Goal: Task Accomplishment & Management: Use online tool/utility

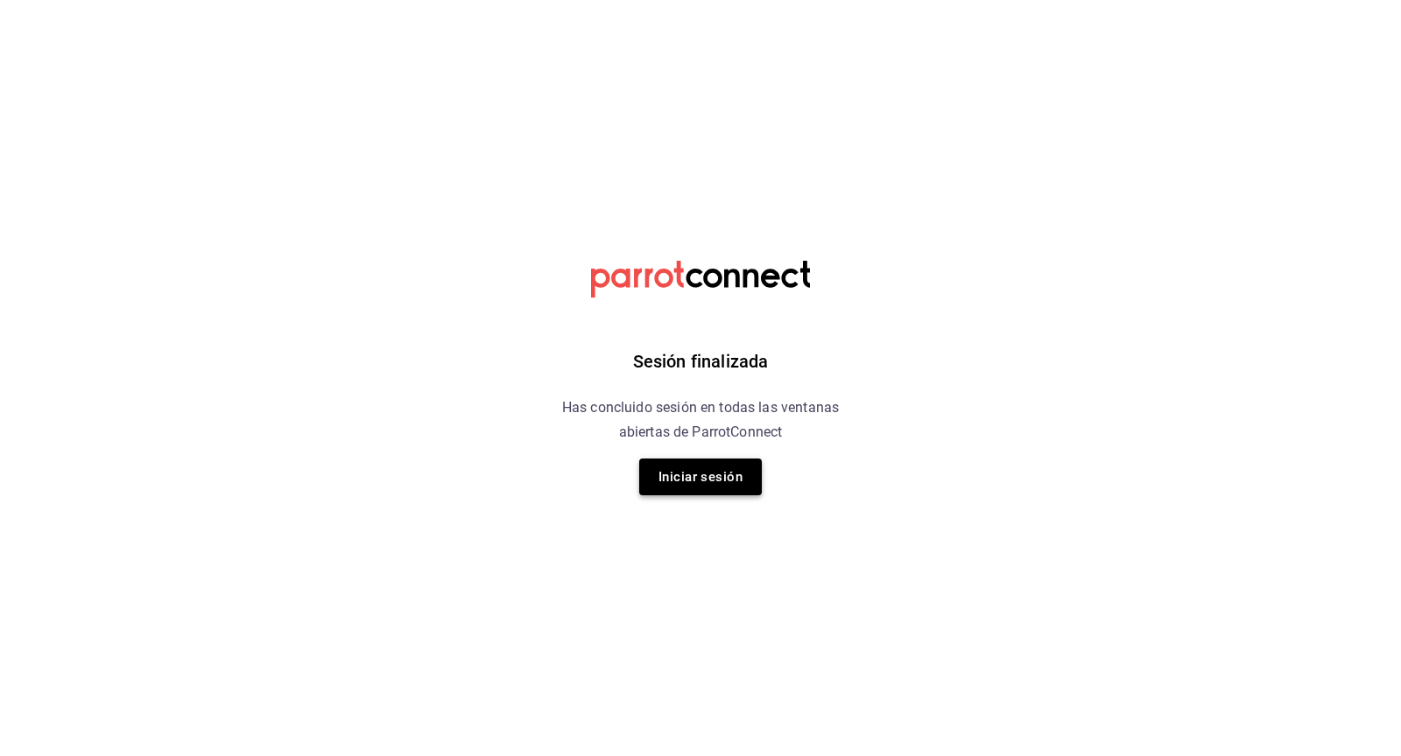
click at [702, 478] on button "Iniciar sesión" at bounding box center [700, 477] width 123 height 37
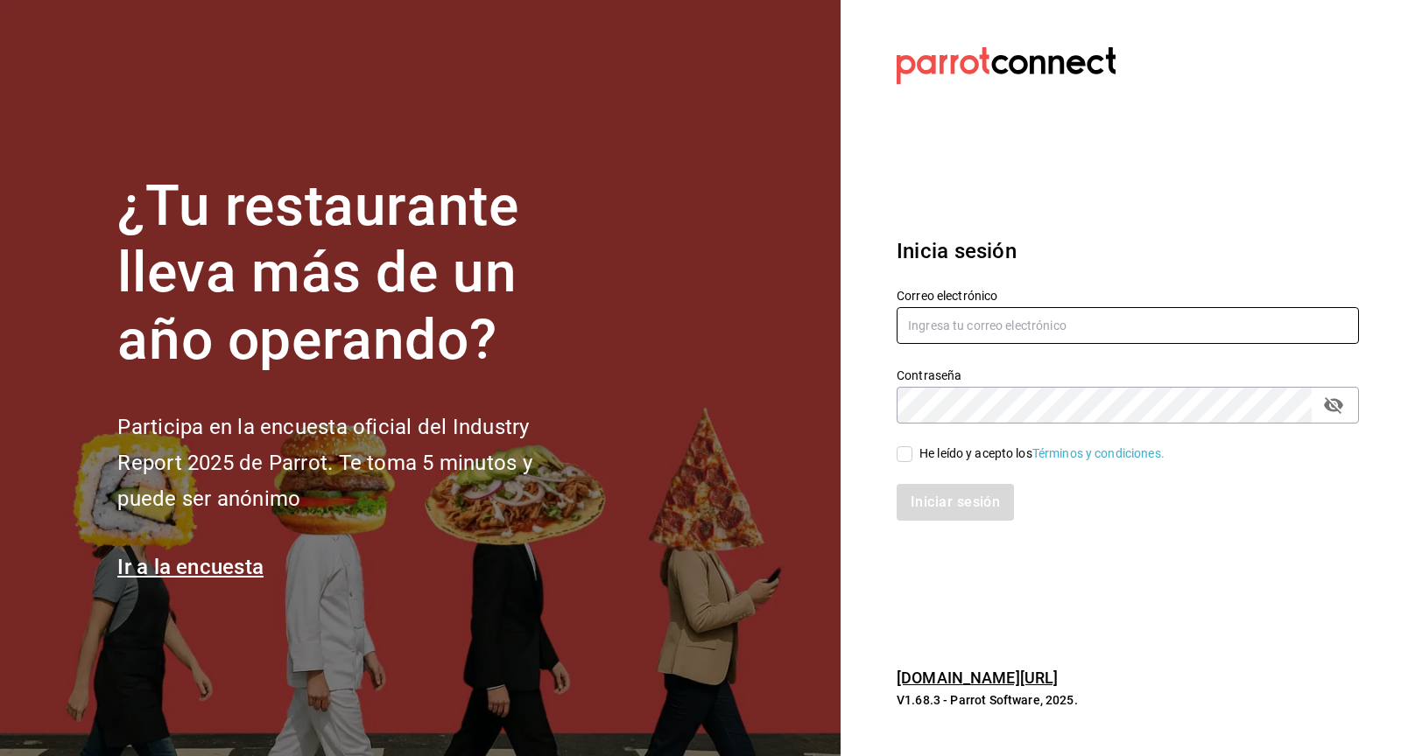
type input "[EMAIL_ADDRESS][DOMAIN_NAME]"
click at [910, 463] on div "Iniciar sesión" at bounding box center [1117, 492] width 483 height 58
click at [906, 457] on input "He leído y acepto los Términos y condiciones." at bounding box center [905, 455] width 16 height 16
checkbox input "true"
click at [931, 503] on button "Iniciar sesión" at bounding box center [956, 502] width 119 height 37
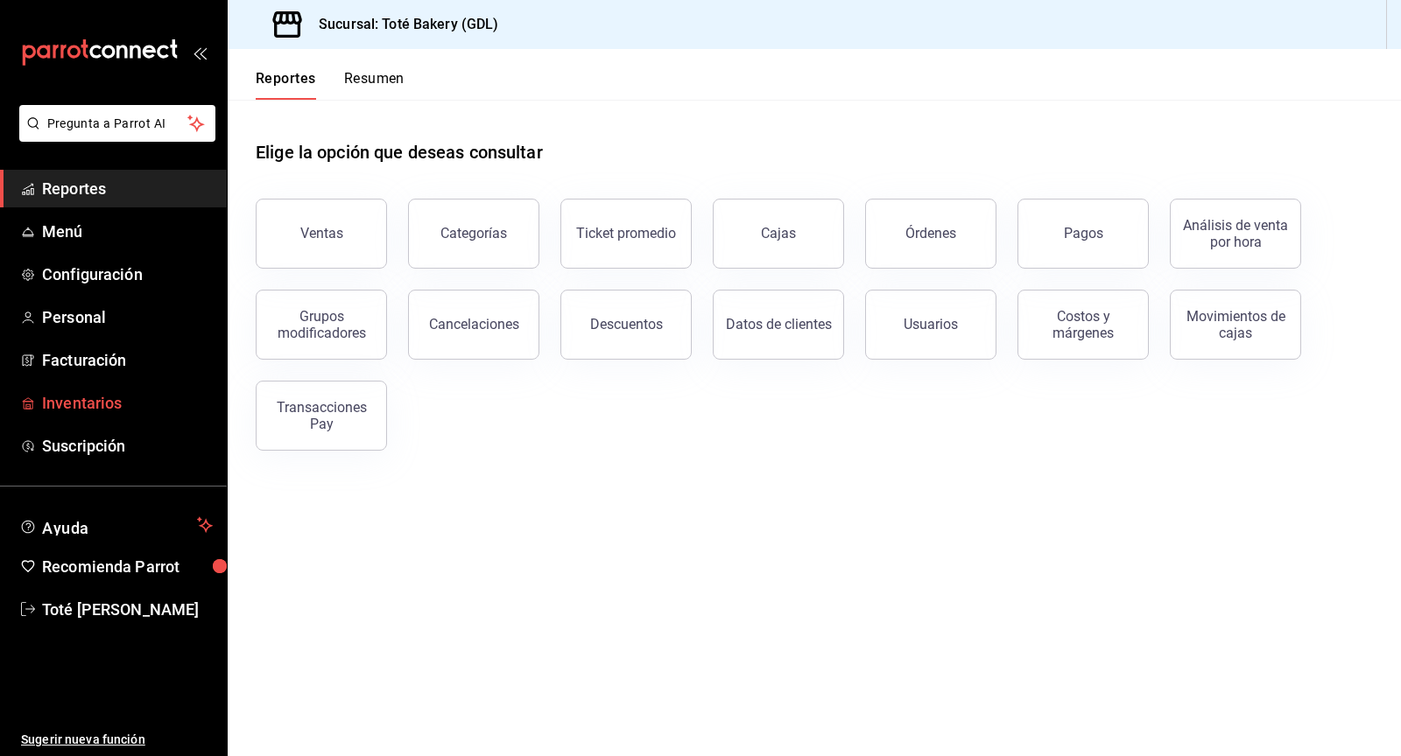
click at [102, 398] on span "Inventarios" at bounding box center [127, 403] width 171 height 24
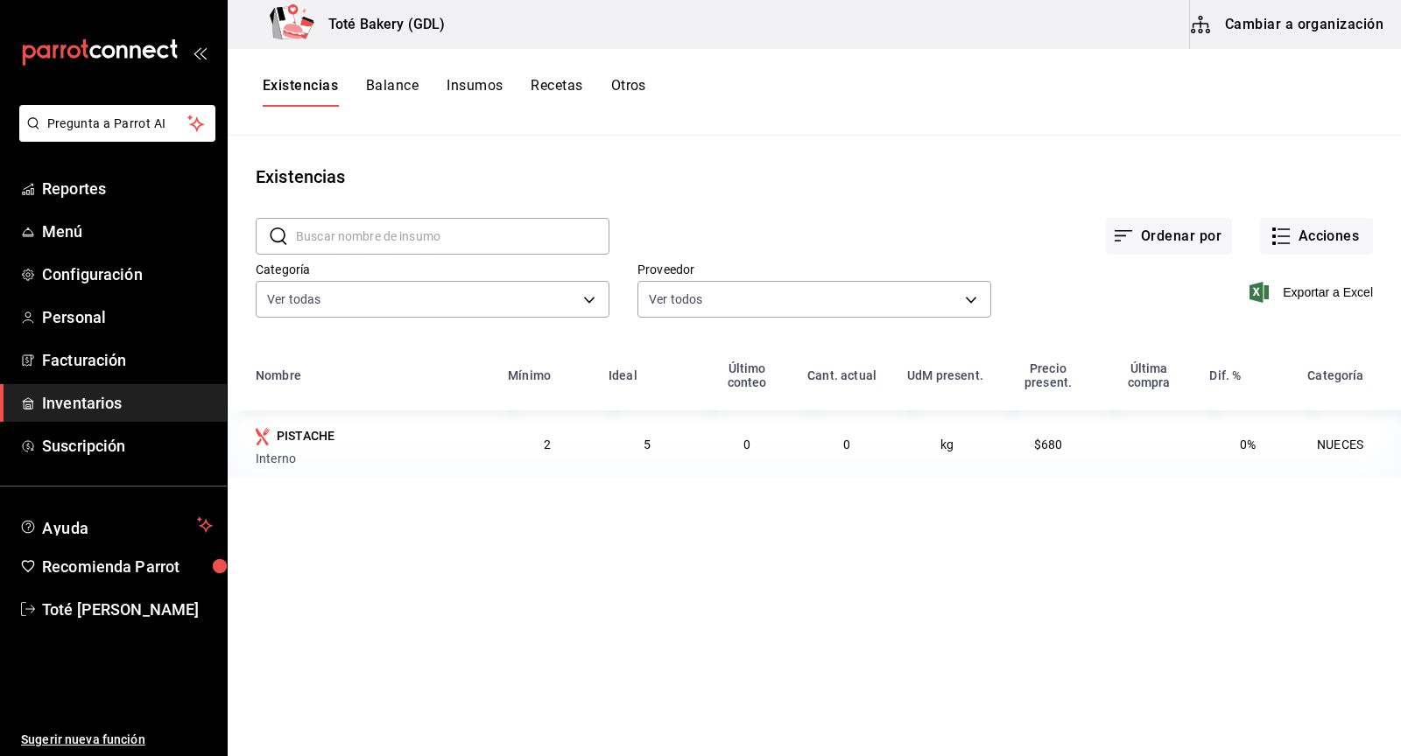
click at [548, 88] on button "Recetas" at bounding box center [557, 92] width 52 height 30
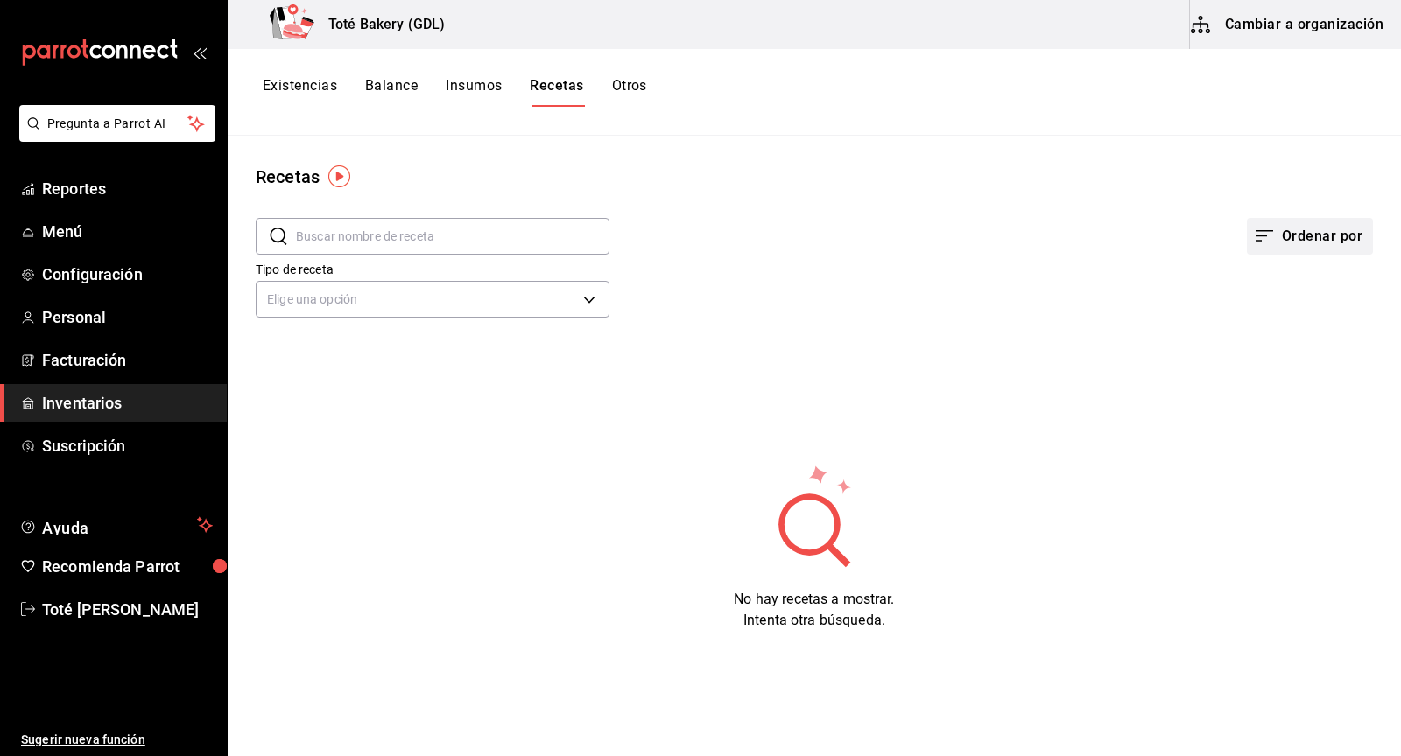
click at [1299, 250] on button "Ordenar por" at bounding box center [1310, 236] width 126 height 37
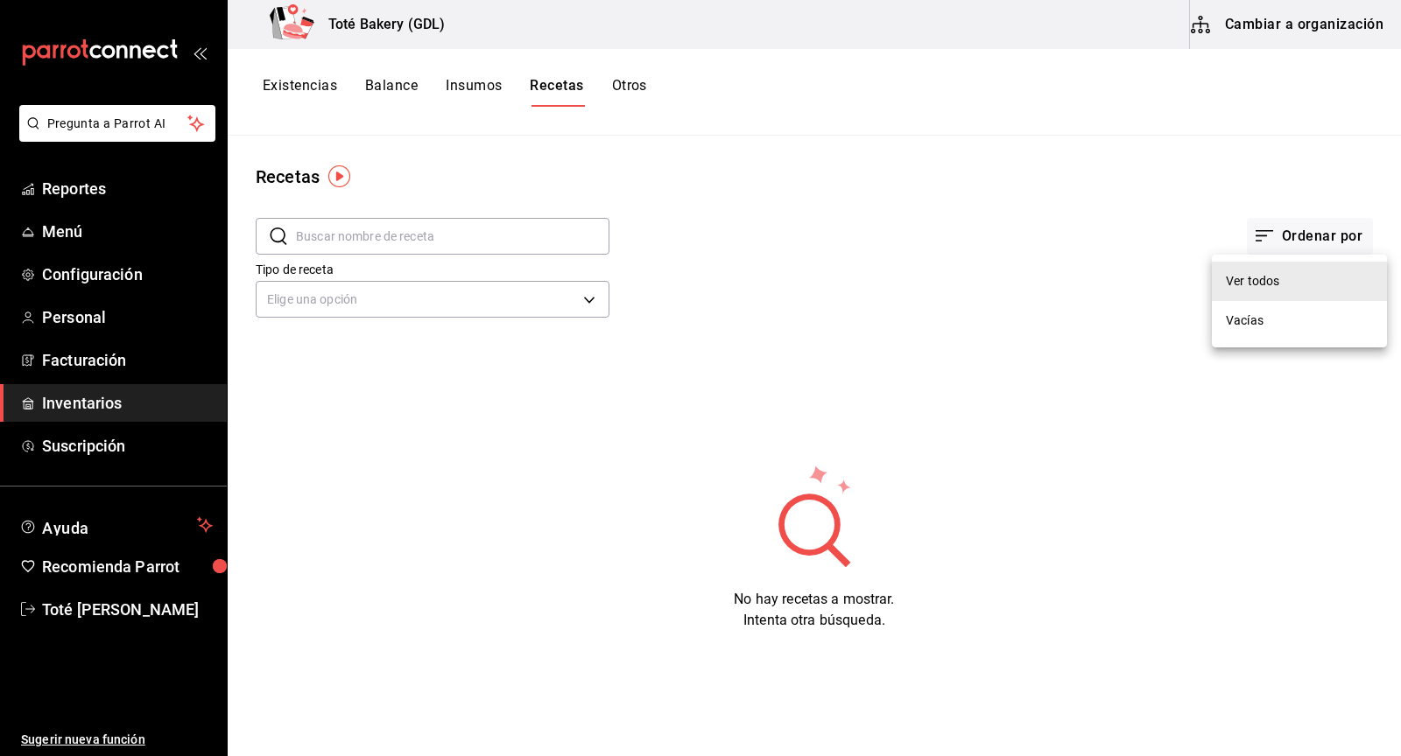
click at [580, 295] on div at bounding box center [700, 378] width 1401 height 756
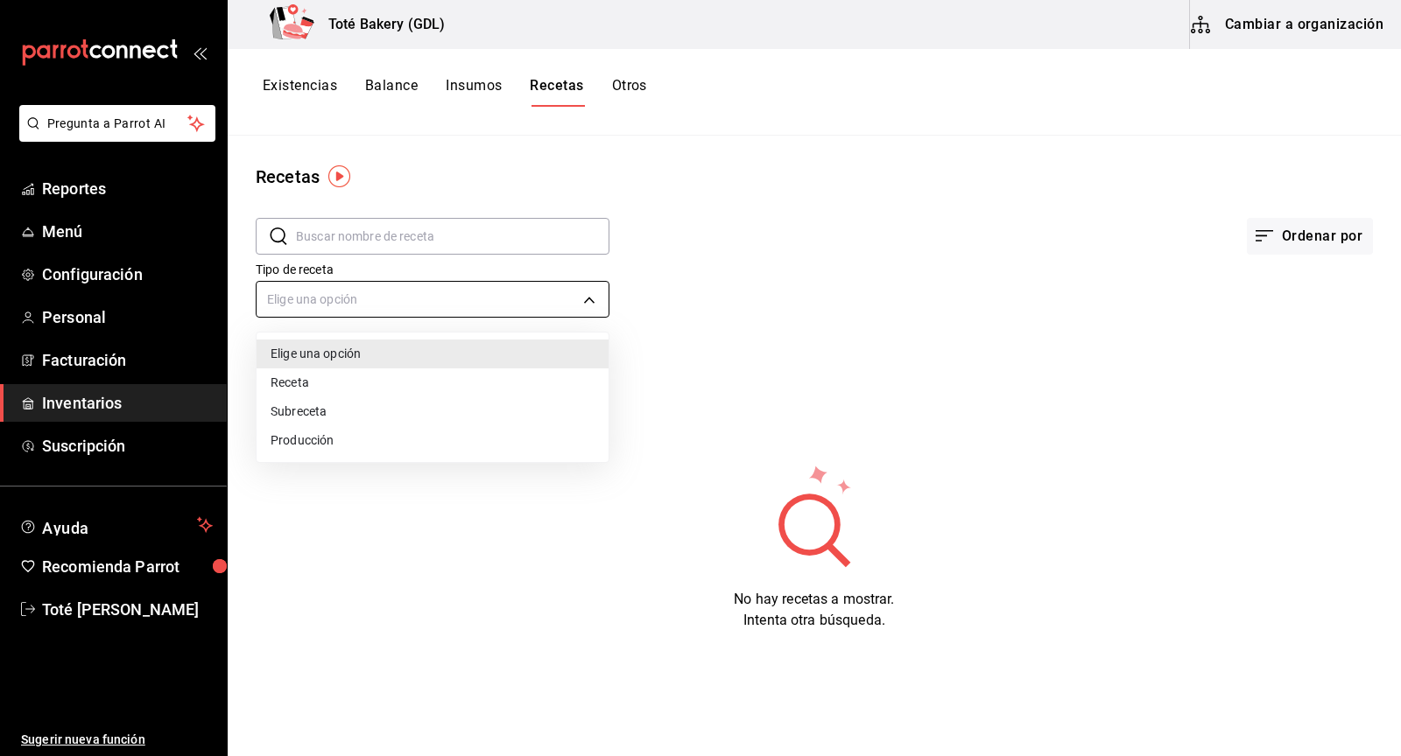
click at [584, 296] on body "Pregunta a Parrot AI Reportes Menú Configuración Personal Facturación Inventari…" at bounding box center [700, 372] width 1401 height 744
click at [475, 441] on li "Producción" at bounding box center [433, 440] width 352 height 29
type input "PREPARATION"
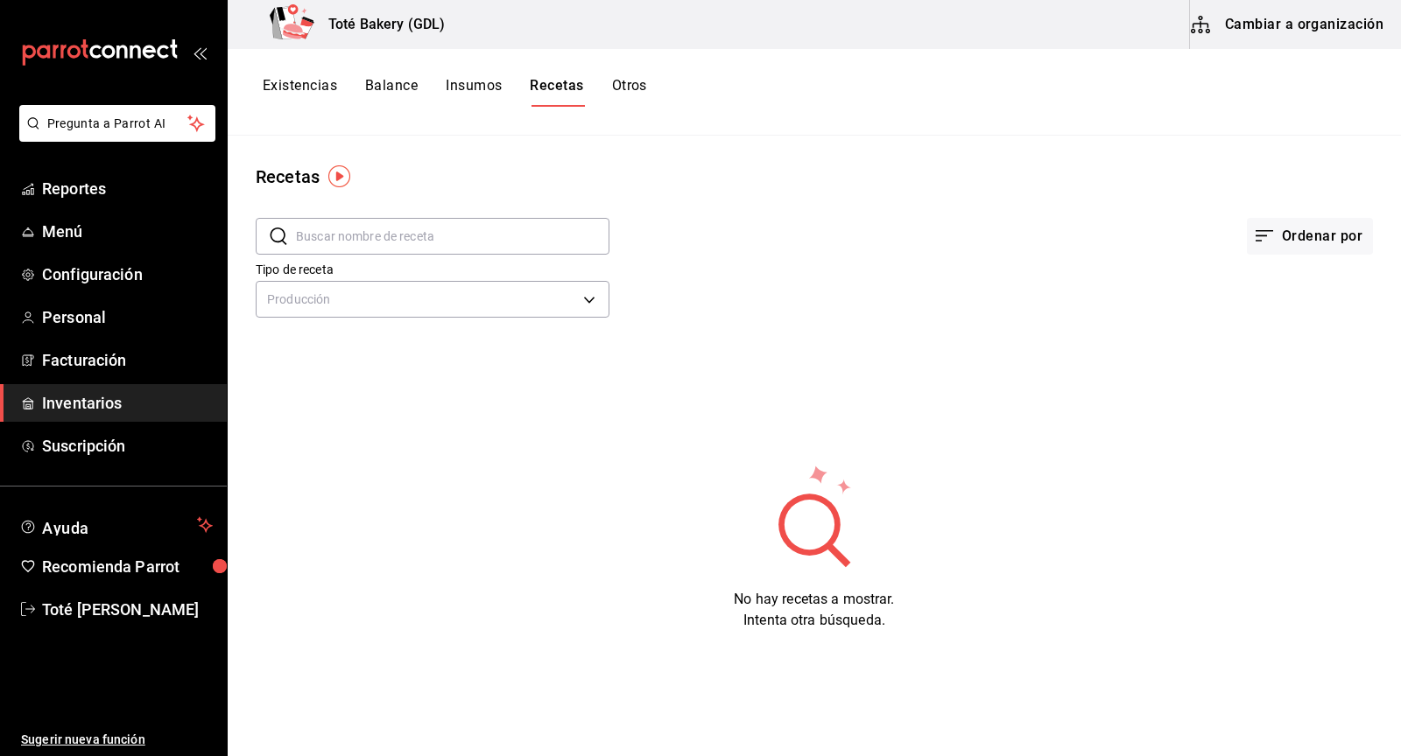
click at [428, 245] on input "text" at bounding box center [452, 236] width 313 height 35
click at [635, 94] on button "Otros" at bounding box center [629, 92] width 35 height 30
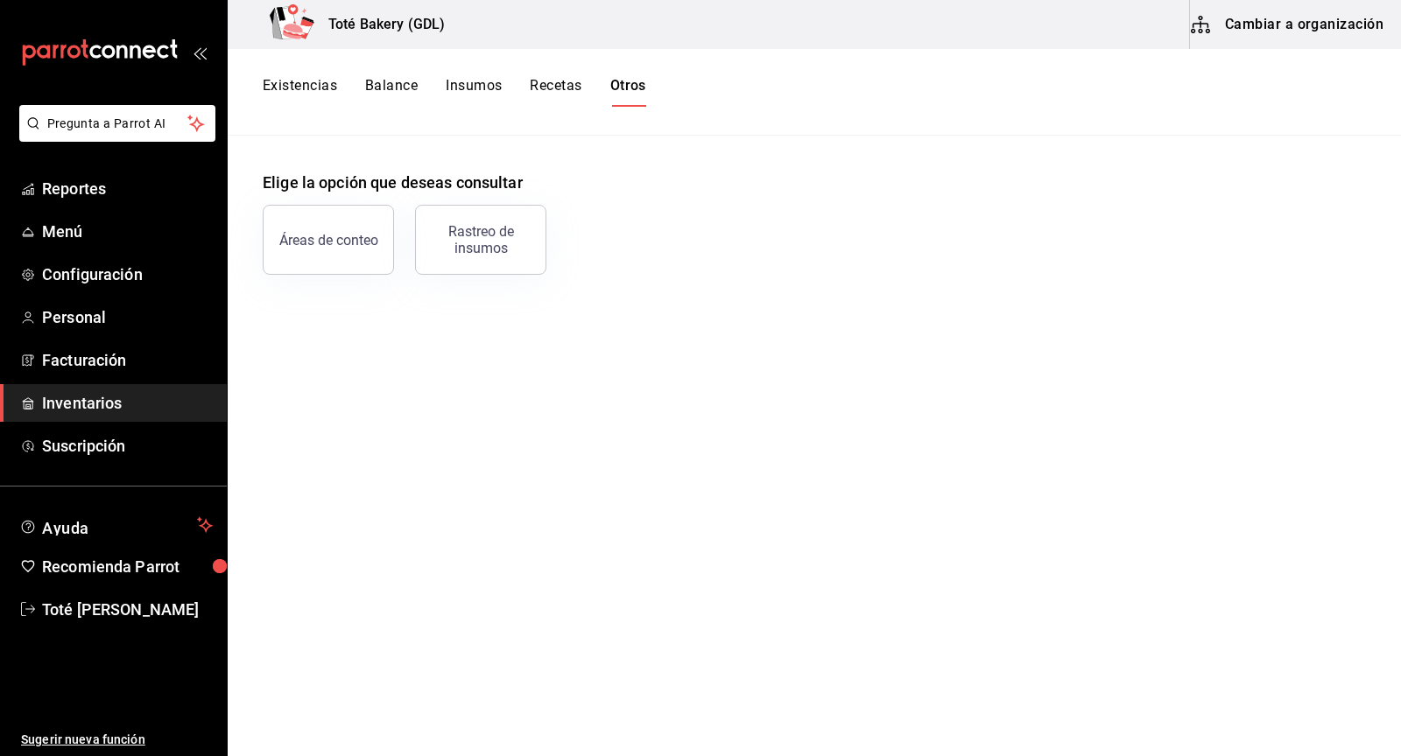
click at [150, 406] on span "Inventarios" at bounding box center [127, 403] width 171 height 24
click at [1349, 17] on button "Cambiar a organización" at bounding box center [1288, 24] width 197 height 49
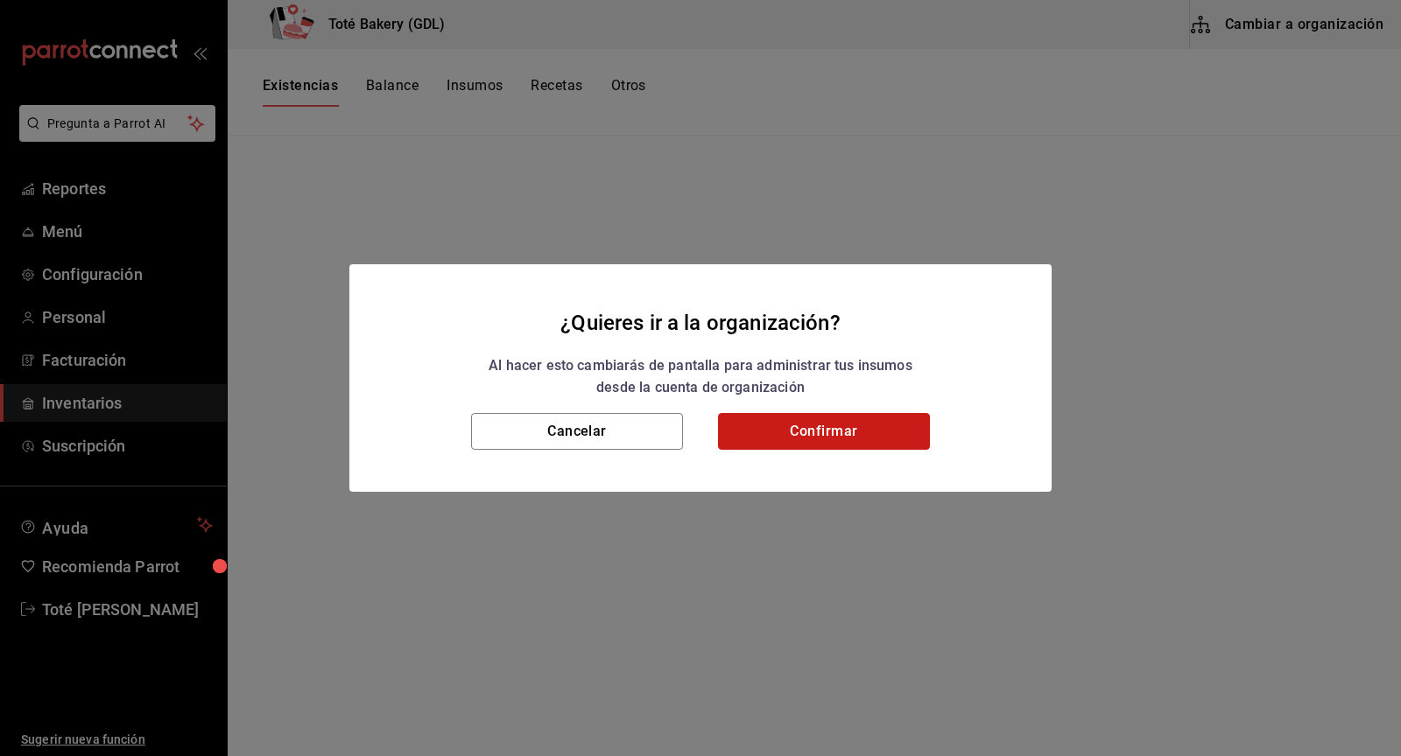
click at [830, 436] on button "Confirmar" at bounding box center [824, 431] width 212 height 37
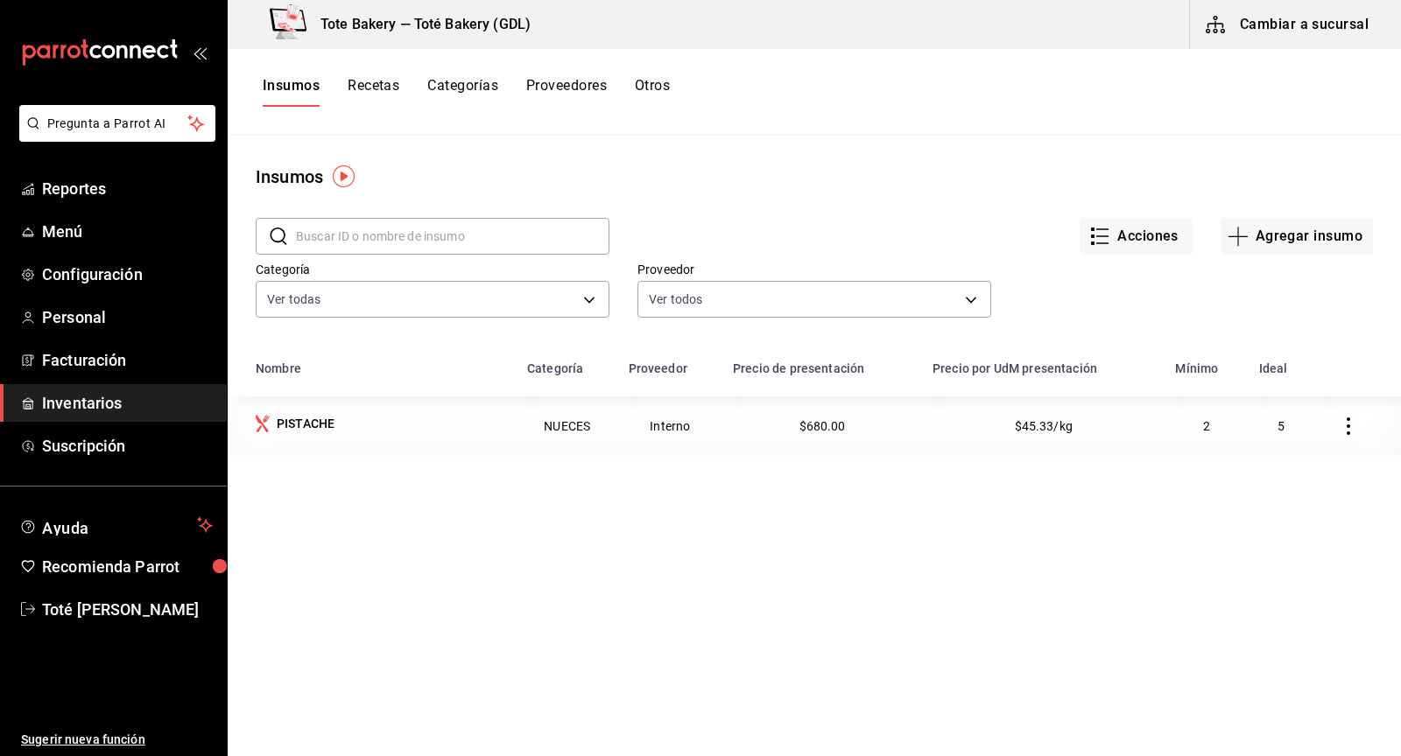
click at [373, 89] on button "Recetas" at bounding box center [374, 92] width 52 height 30
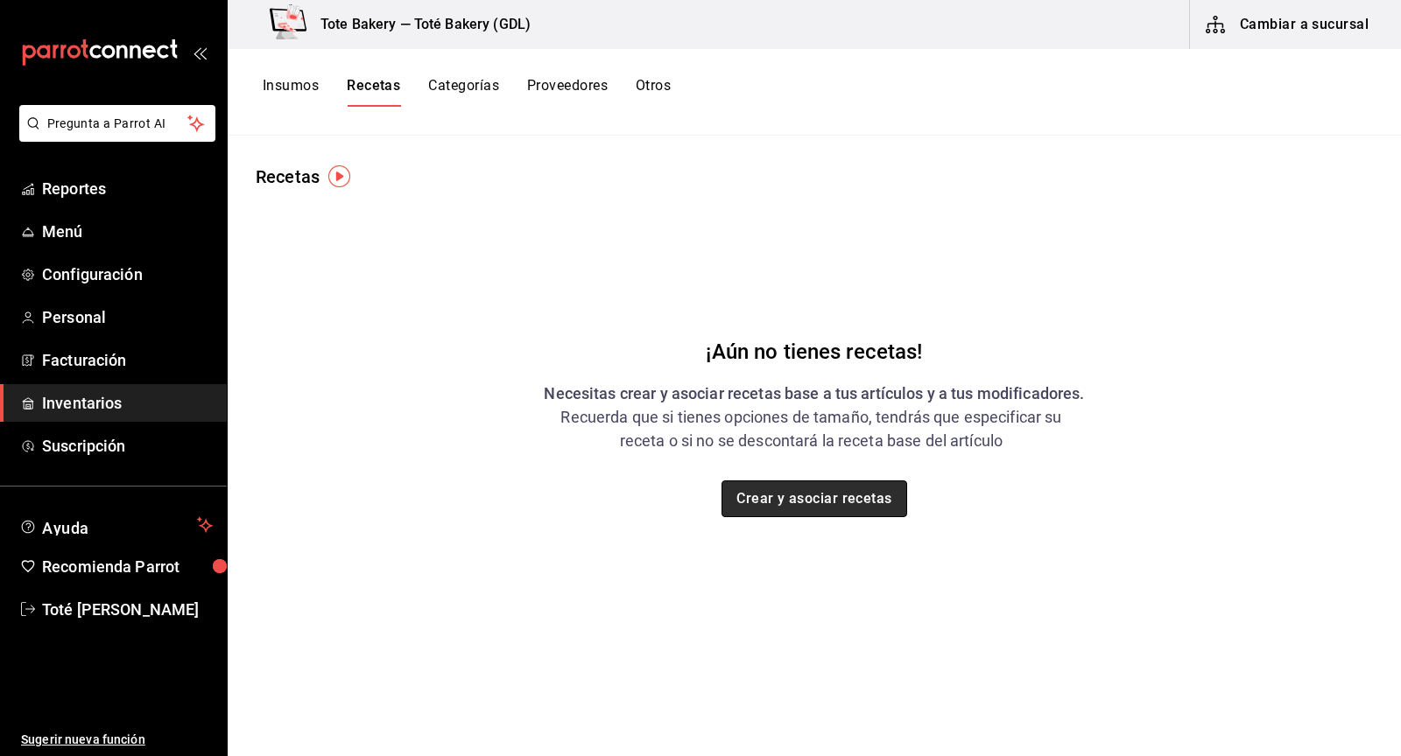
click at [834, 489] on button "Crear y asociar recetas" at bounding box center [814, 499] width 186 height 37
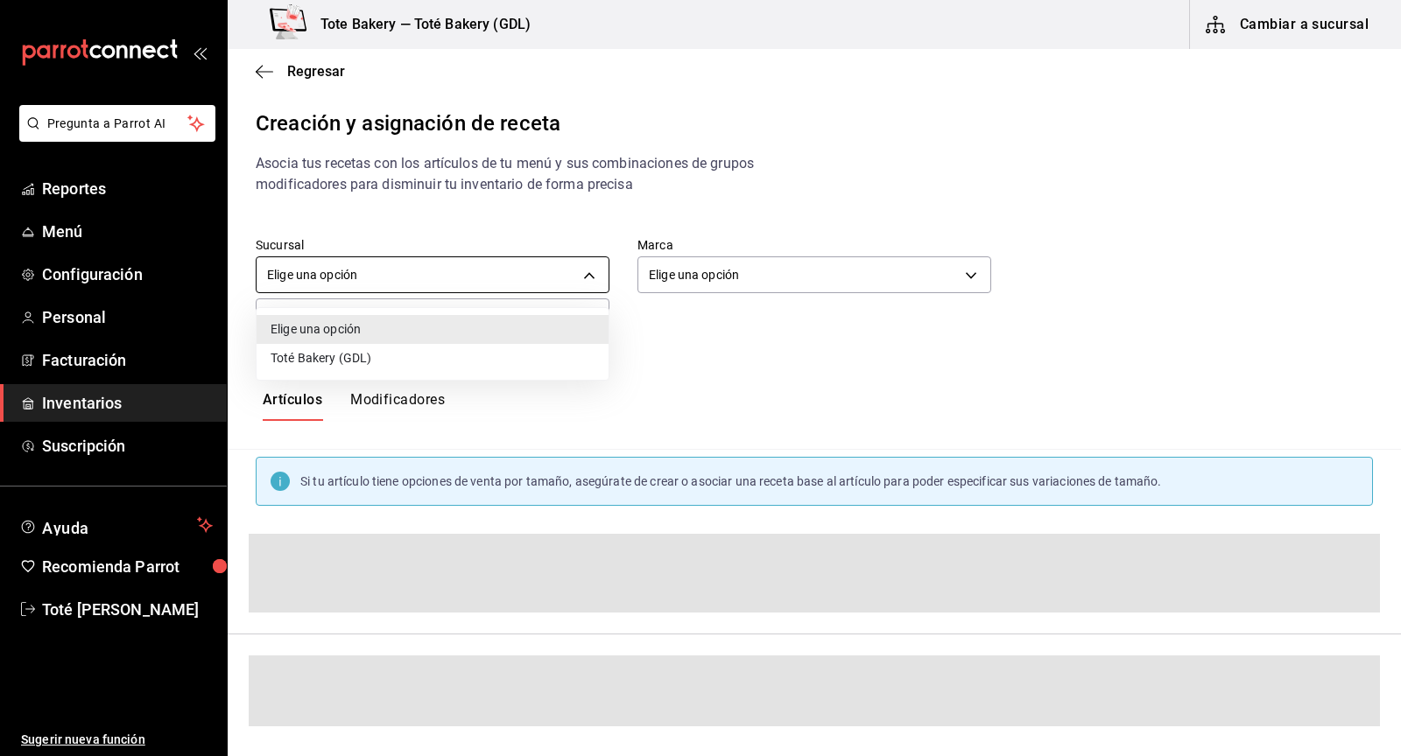
click at [566, 274] on body "Pregunta a Parrot AI Reportes Menú Configuración Personal Facturación Inventari…" at bounding box center [700, 363] width 1401 height 727
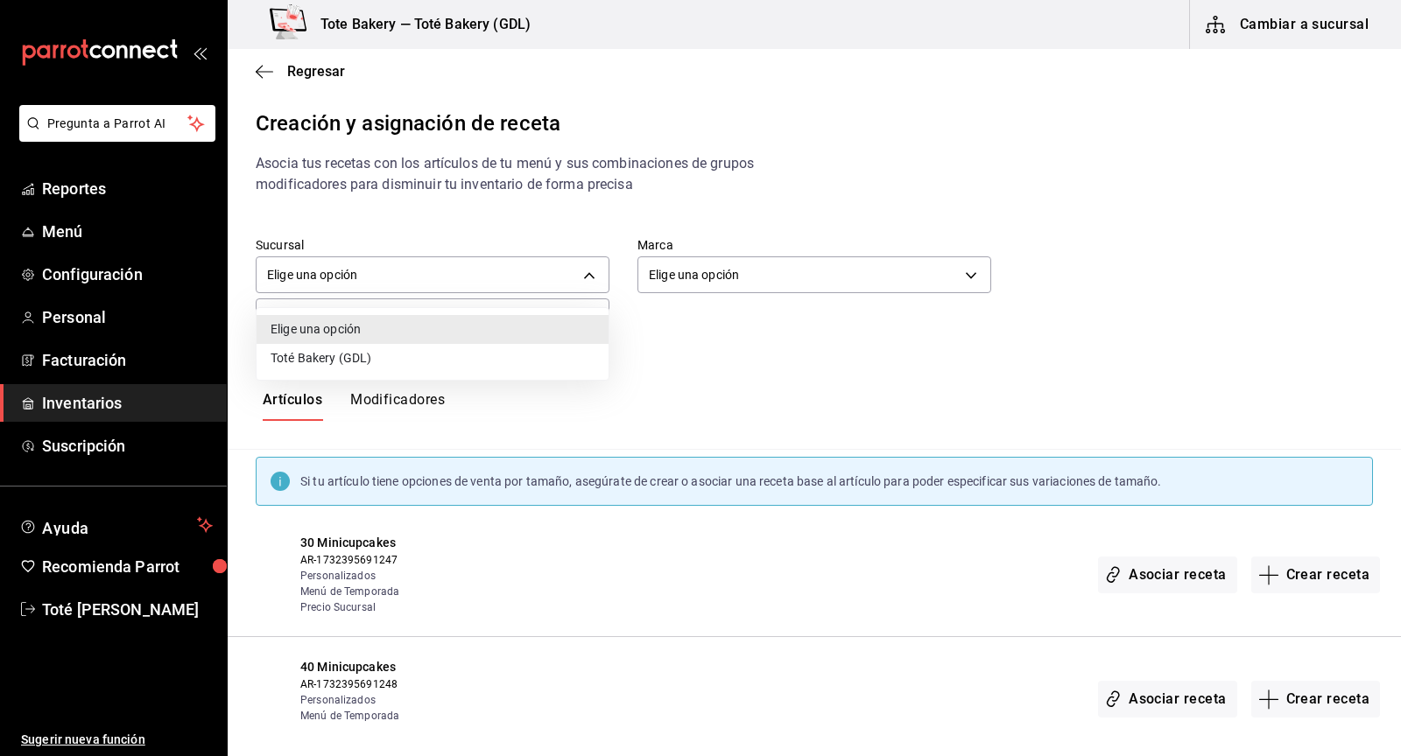
click at [511, 358] on li "Toté Bakery (GDL)" at bounding box center [433, 358] width 352 height 29
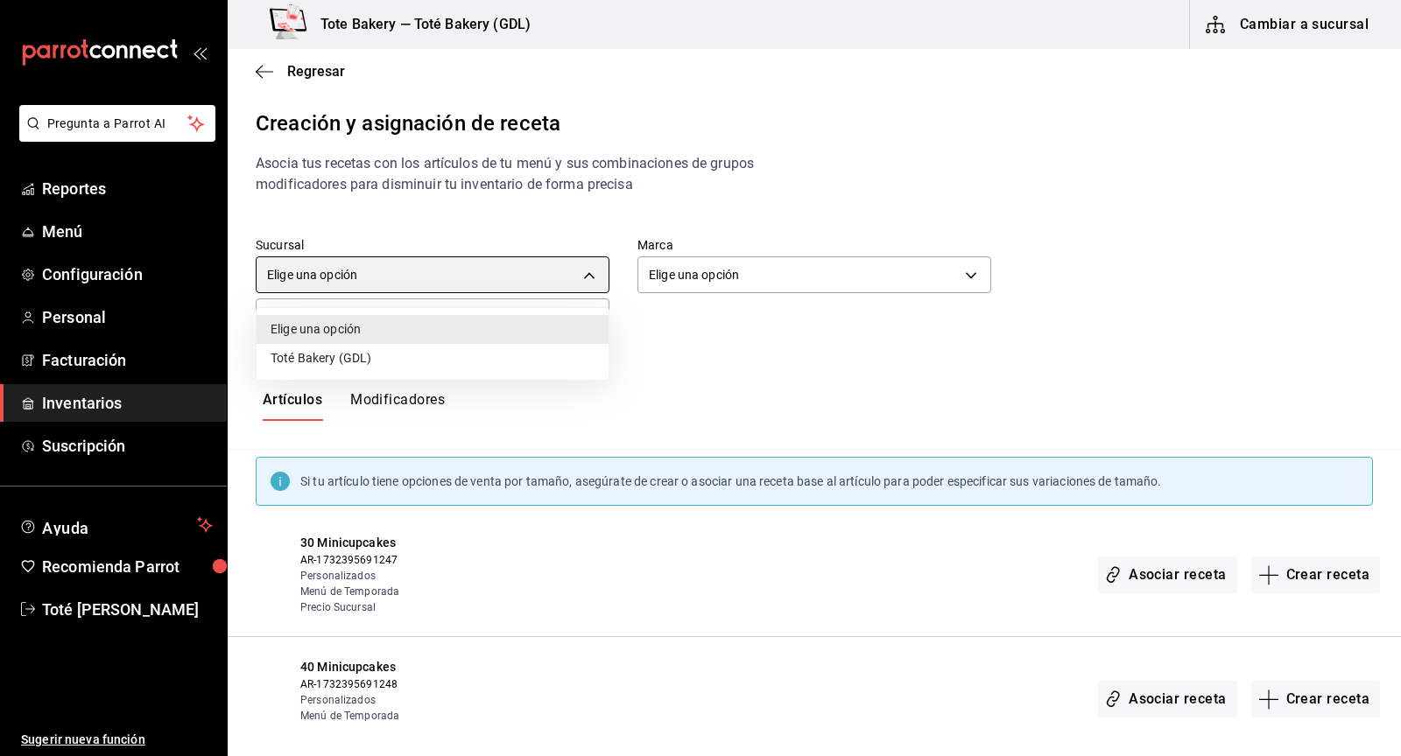
type input "80729853-7fe9-4c36-9d15-d5de2755374d"
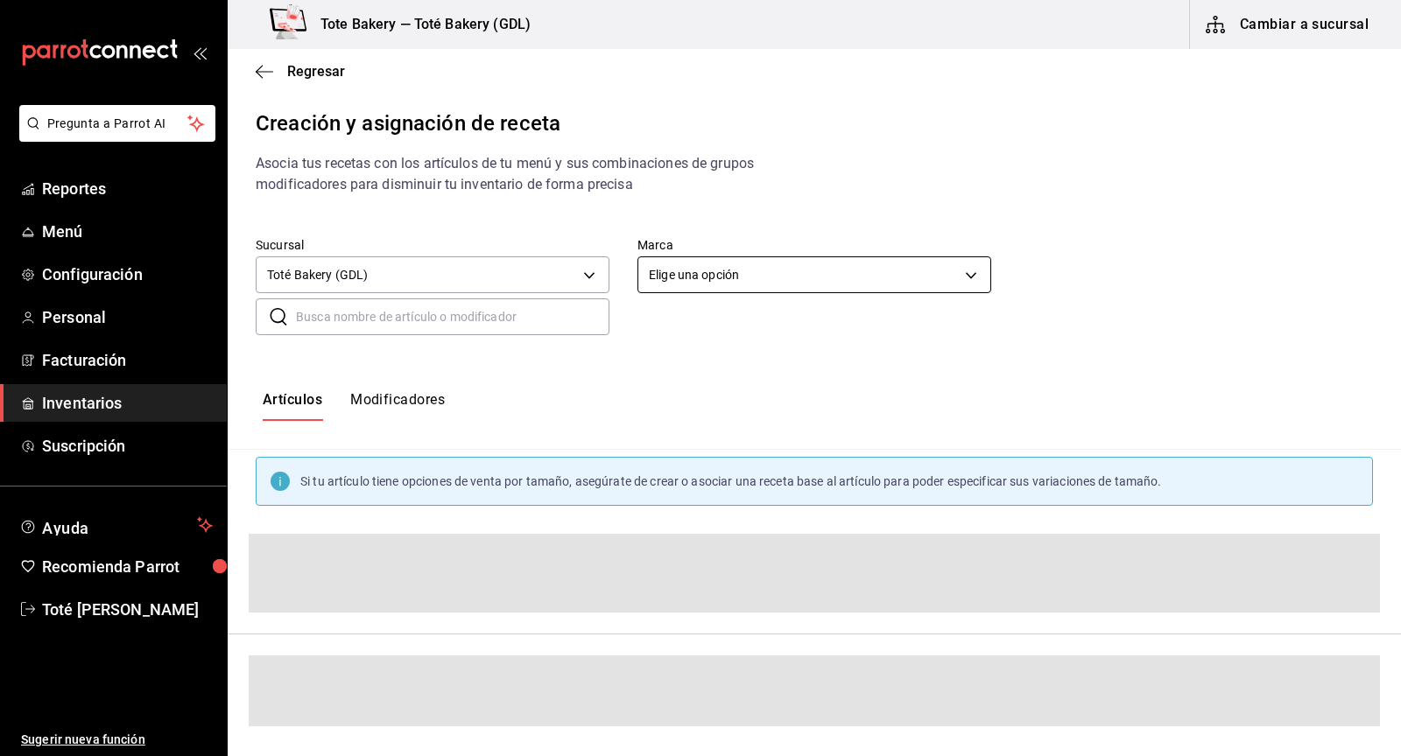
click at [755, 266] on body "Pregunta a Parrot AI Reportes Menú Configuración Personal Facturación Inventari…" at bounding box center [700, 363] width 1401 height 727
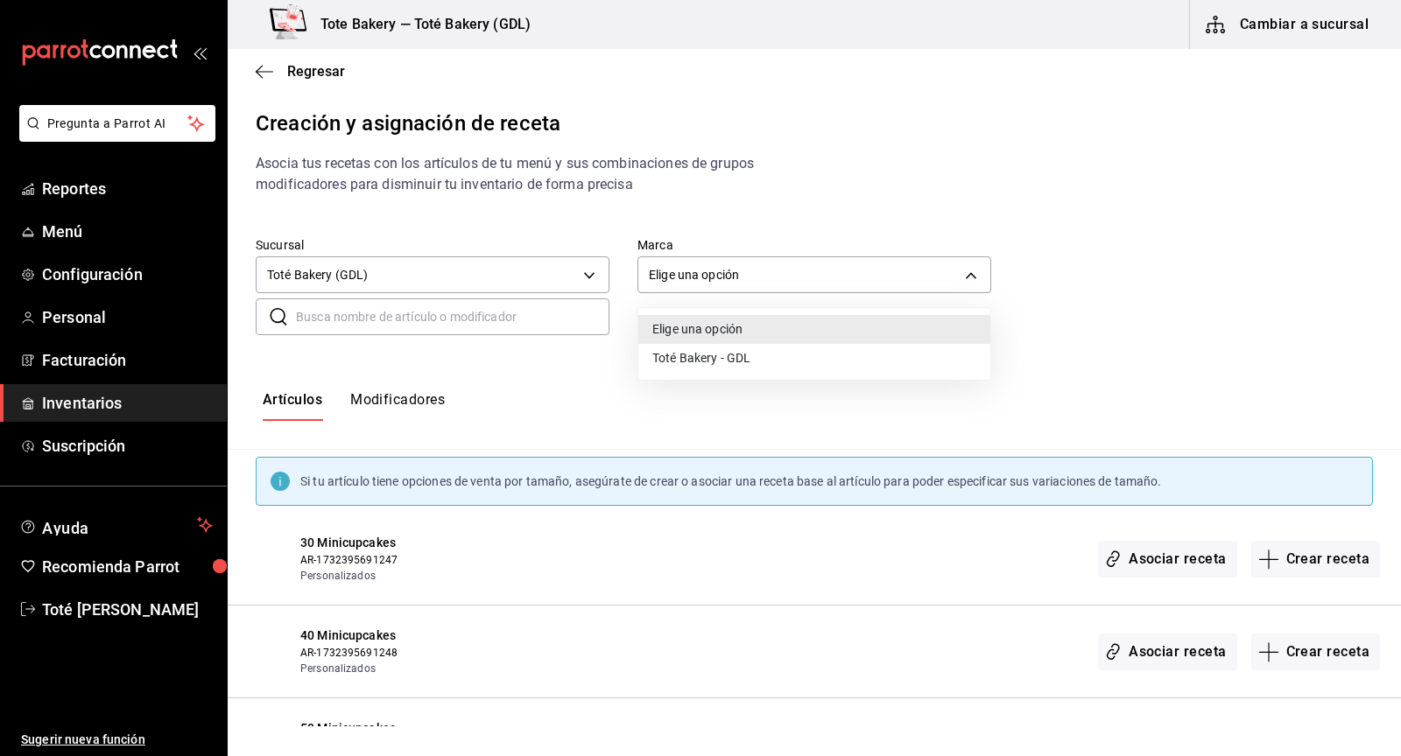
click at [526, 388] on div at bounding box center [700, 378] width 1401 height 756
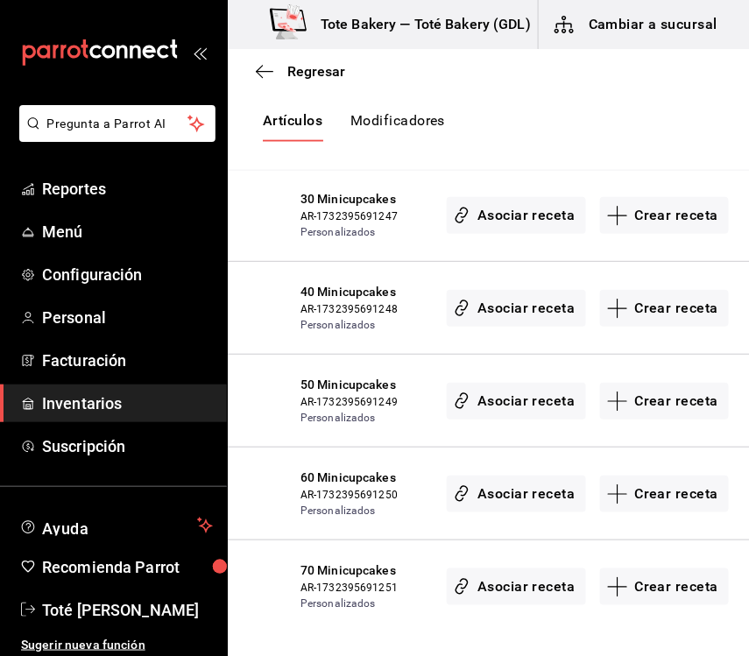
scroll to position [383, 0]
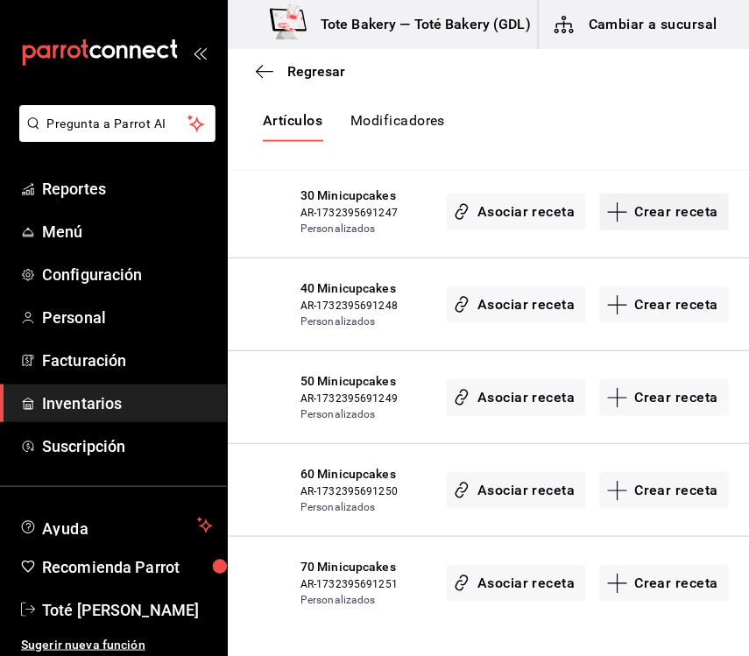
click at [651, 214] on button "Crear receta" at bounding box center [665, 211] width 130 height 37
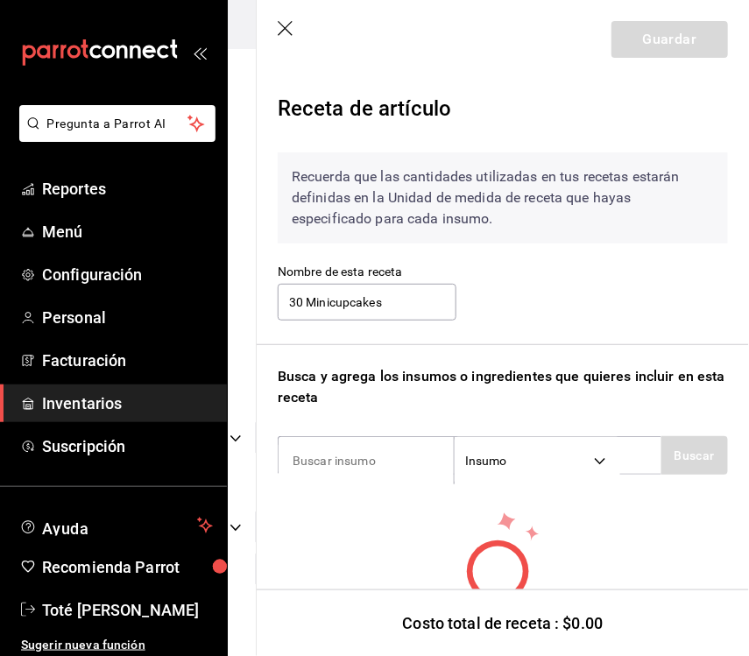
scroll to position [92, 0]
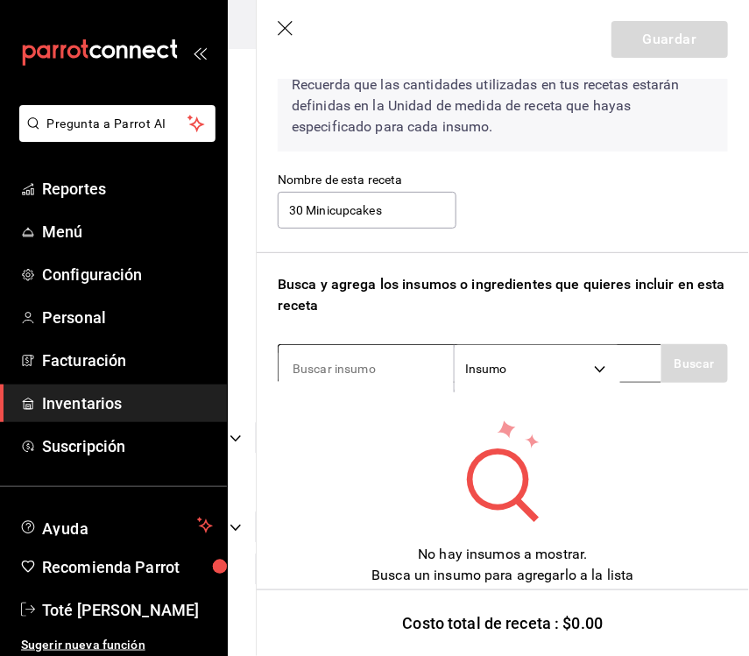
click at [587, 364] on body "Pregunta a Parrot AI Reportes Menú Configuración Personal Facturación Inventari…" at bounding box center [374, 313] width 749 height 626
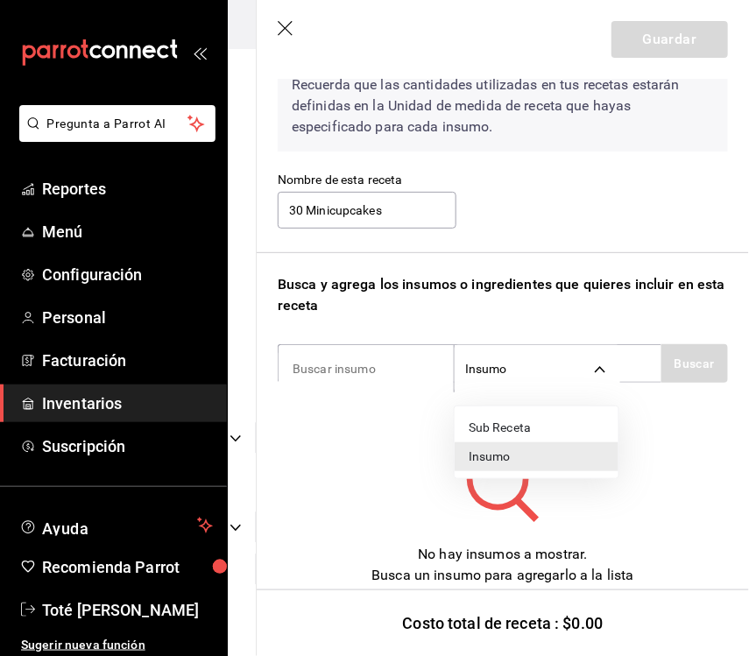
click at [543, 431] on li "Sub Receta" at bounding box center [536, 427] width 164 height 29
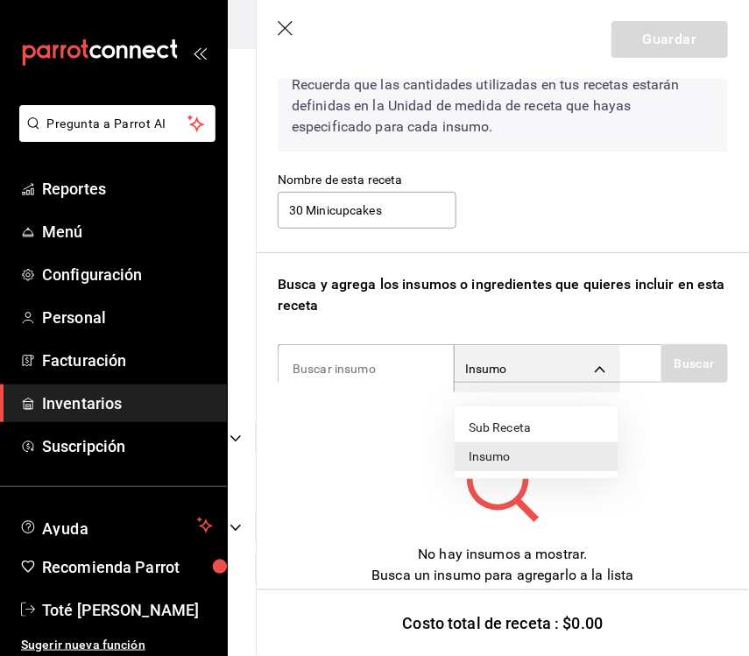
type input "SUBRECIPE"
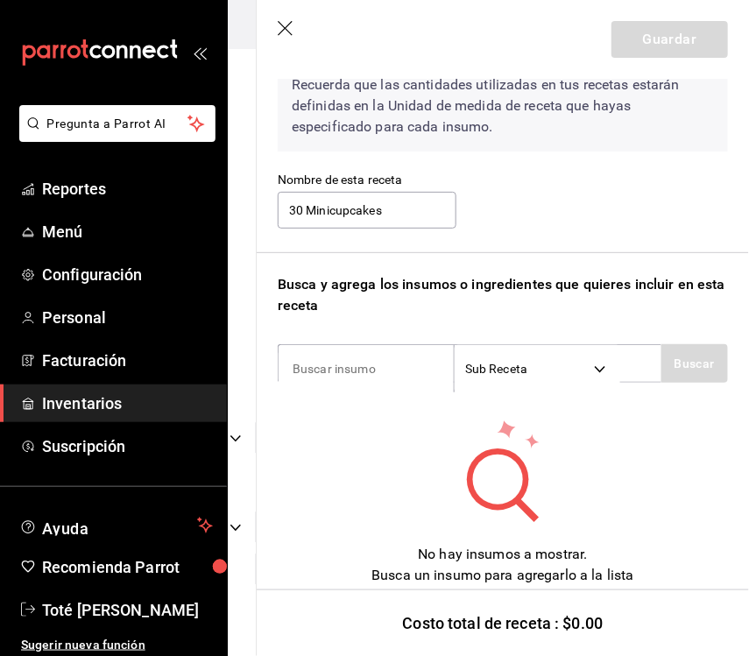
click at [618, 164] on div "Recuerda que las cantidades utilizadas en tus recetas estarán definidas en la U…" at bounding box center [503, 116] width 450 height 112
click at [285, 24] on icon "button" at bounding box center [287, 30] width 18 height 18
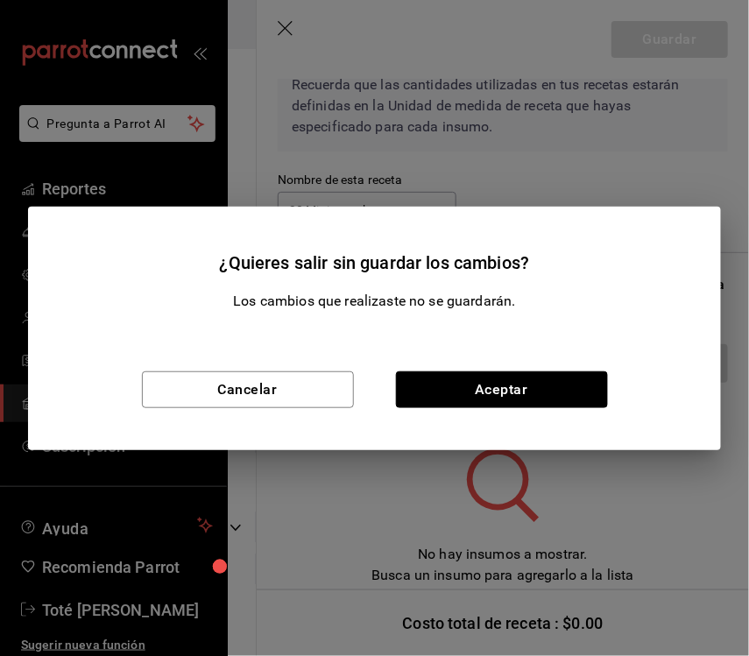
click at [545, 387] on button "Aceptar" at bounding box center [502, 389] width 212 height 37
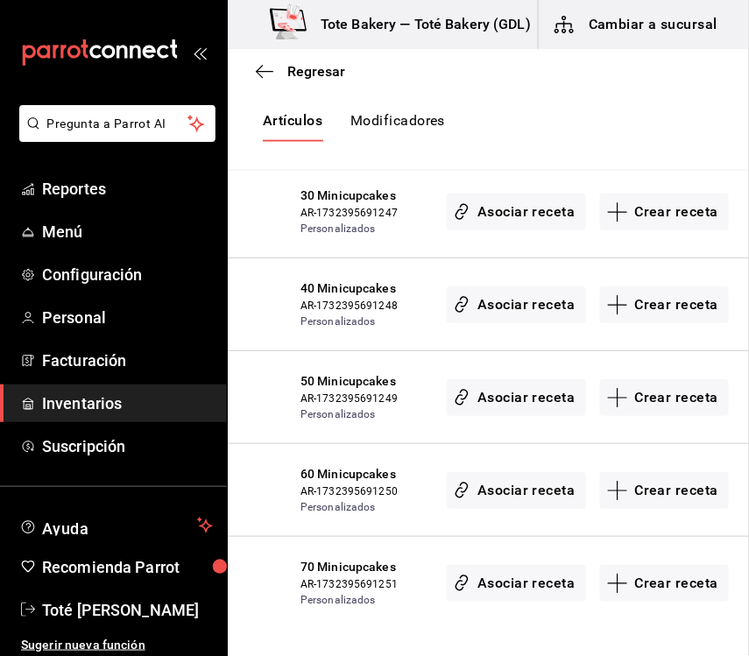
scroll to position [0, 0]
